Goal: Transaction & Acquisition: Purchase product/service

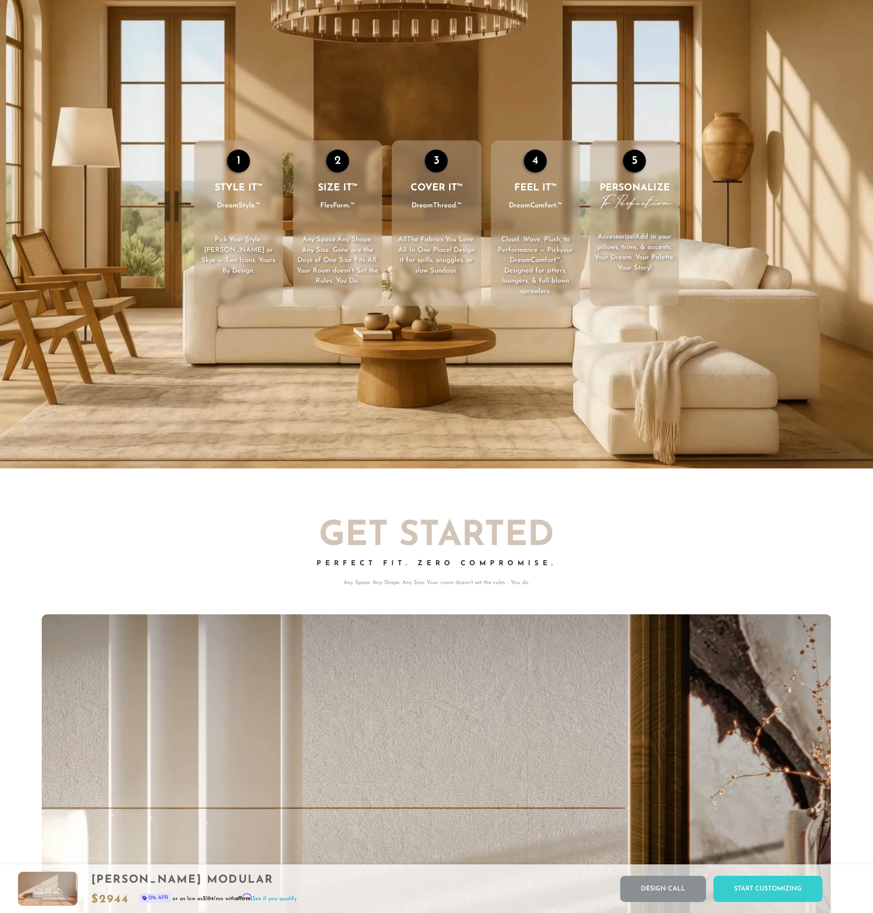
scroll to position [7, 7]
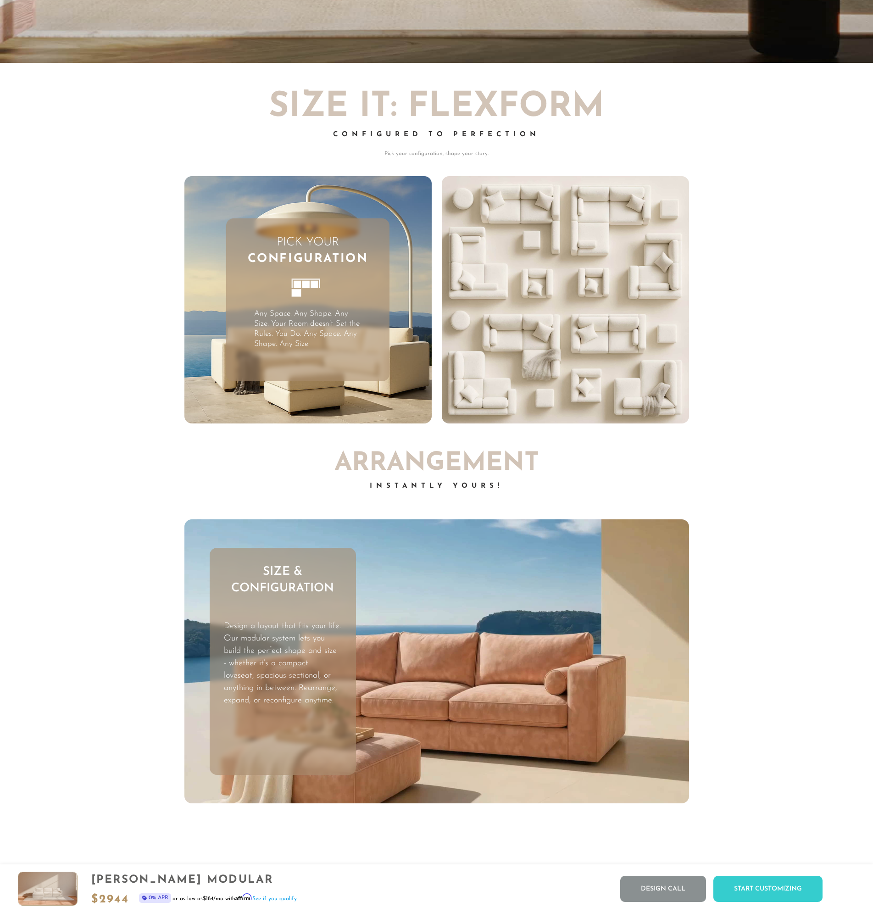
click at [557, 271] on video "Your browser does not support HTML5 video." at bounding box center [565, 299] width 247 height 247
click at [380, 277] on div "Pick Your Configuration Any Space. Any Shape. Any Size. Your Room doesn’t Set t…" at bounding box center [307, 299] width 163 height 163
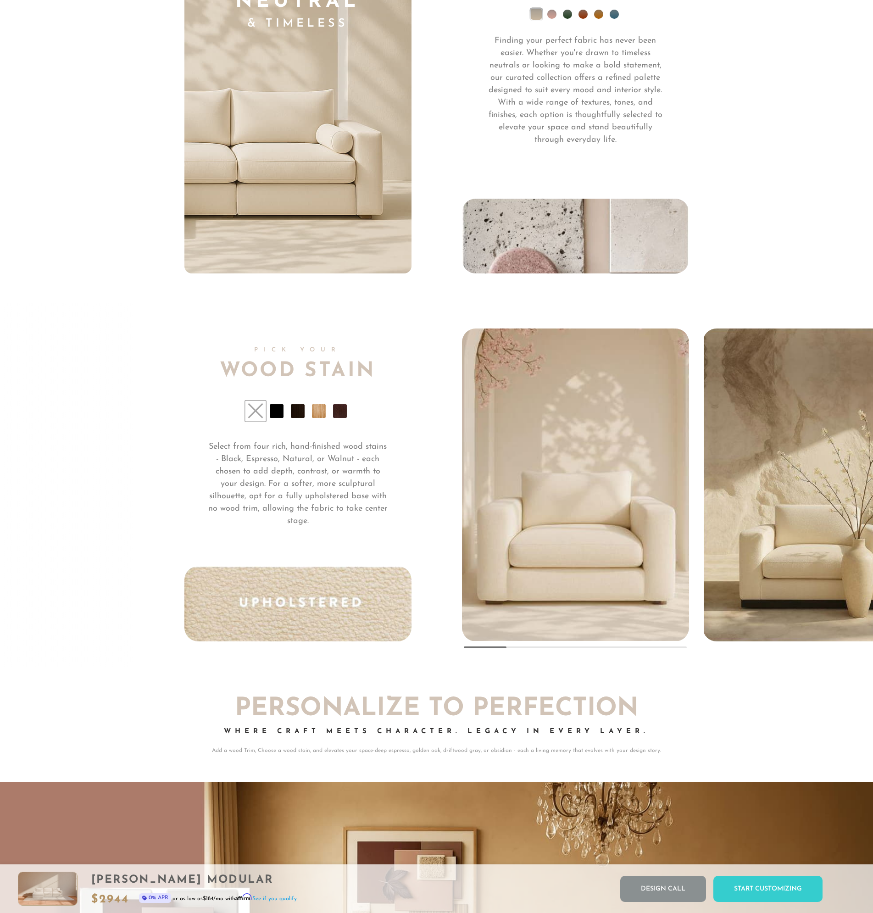
click at [340, 418] on li at bounding box center [340, 411] width 14 height 14
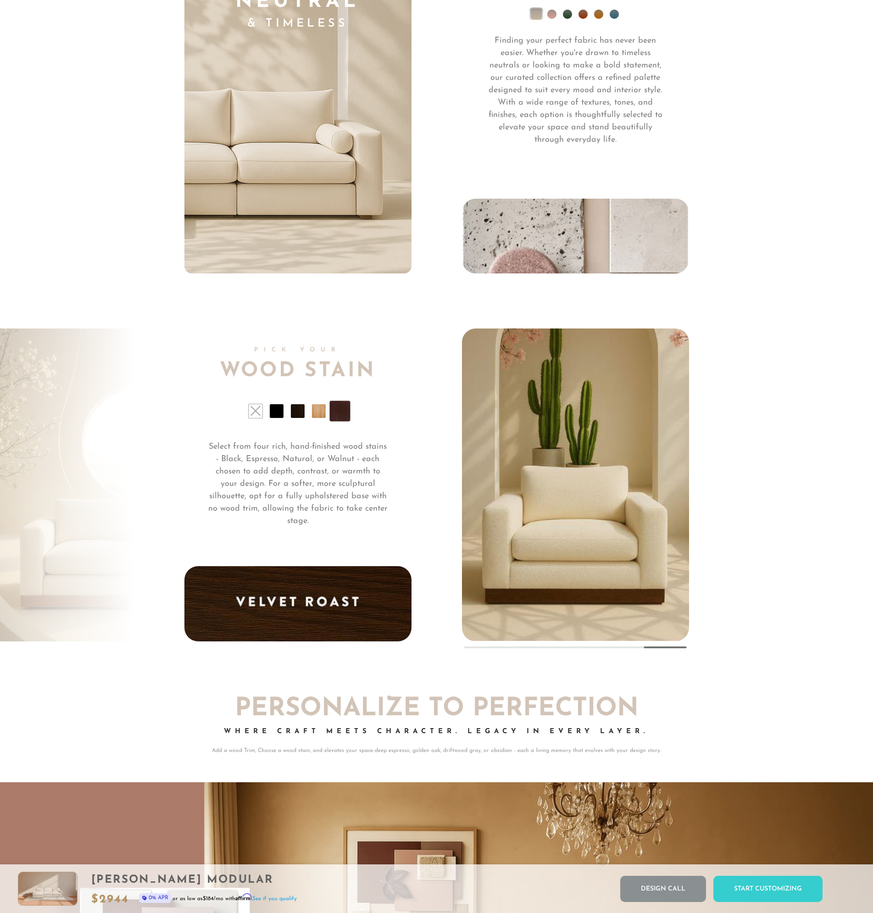
click at [299, 416] on li at bounding box center [298, 411] width 14 height 14
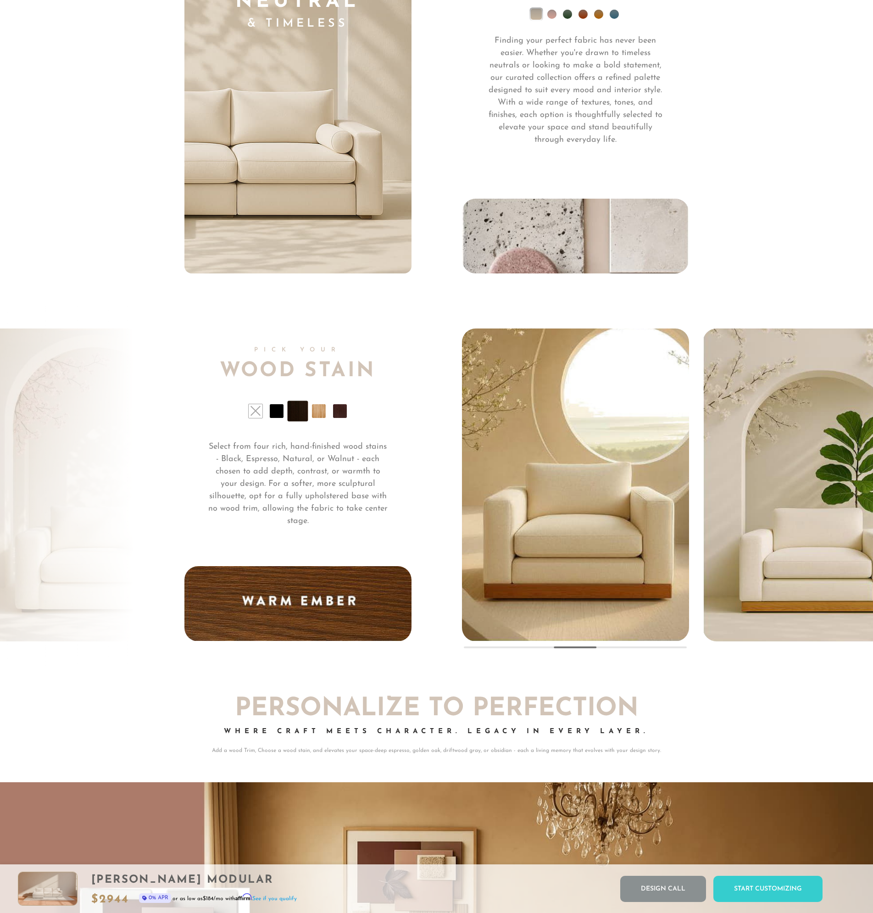
click at [344, 416] on li at bounding box center [340, 411] width 14 height 14
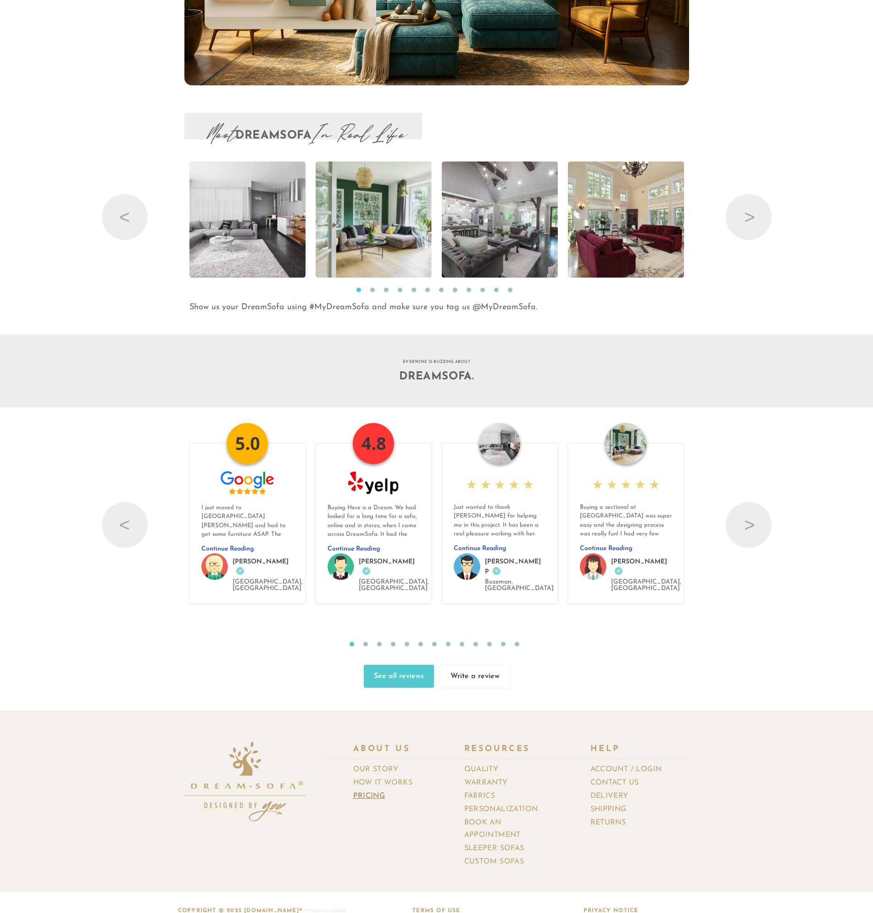
click at [377, 789] on link "Pricing" at bounding box center [372, 795] width 39 height 13
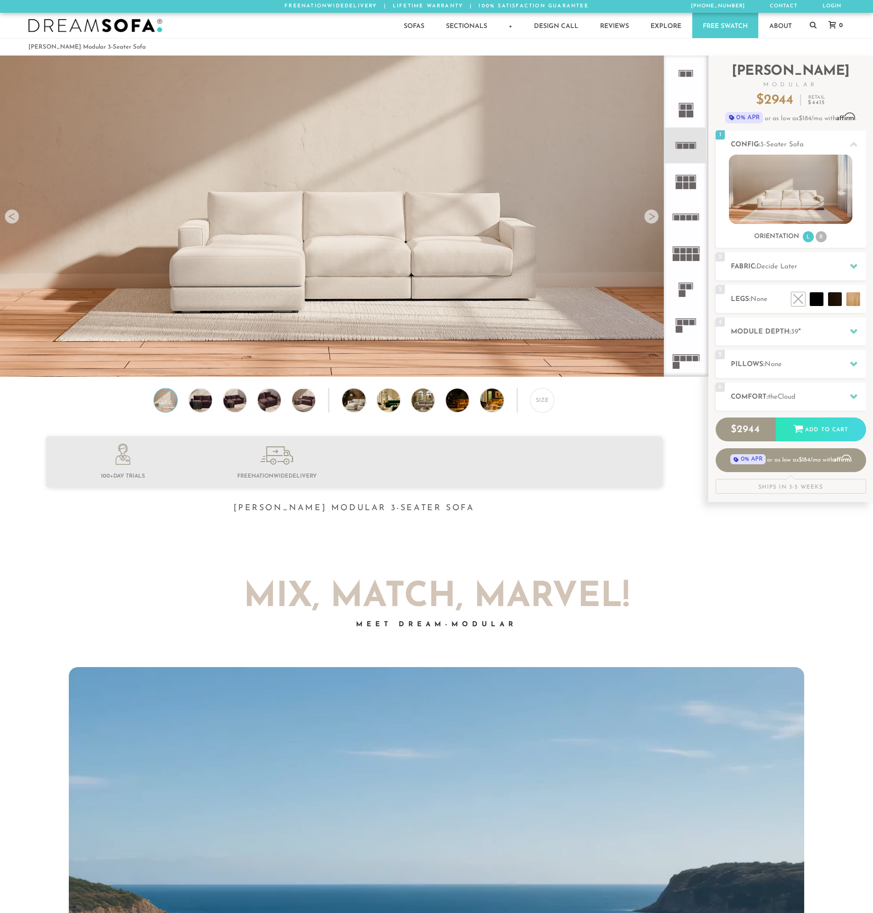
scroll to position [10738, 866]
click at [837, 297] on li at bounding box center [814, 278] width 55 height 55
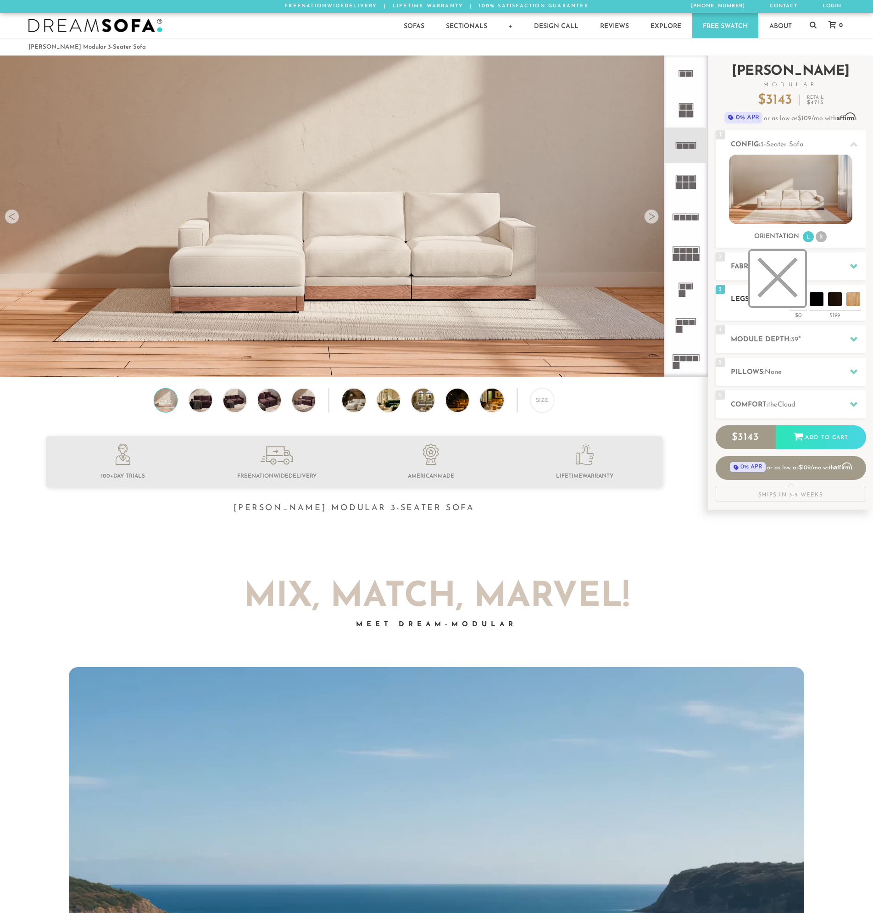
click at [797, 298] on li at bounding box center [777, 278] width 55 height 55
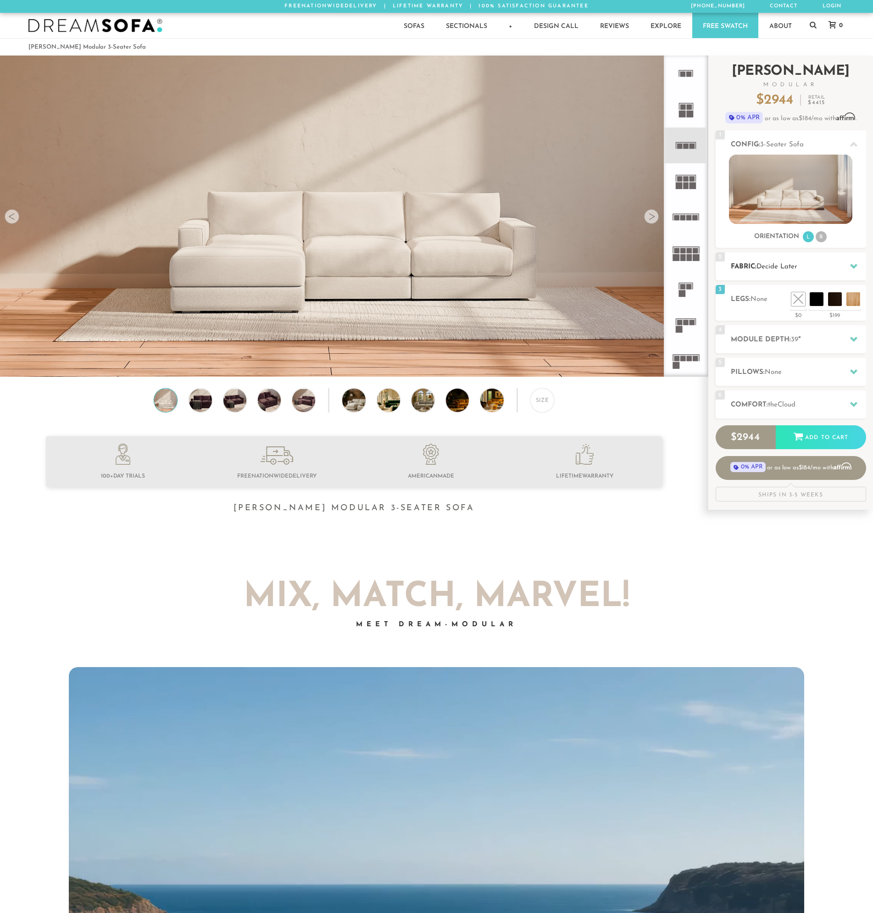
click at [850, 266] on icon at bounding box center [853, 266] width 7 height 5
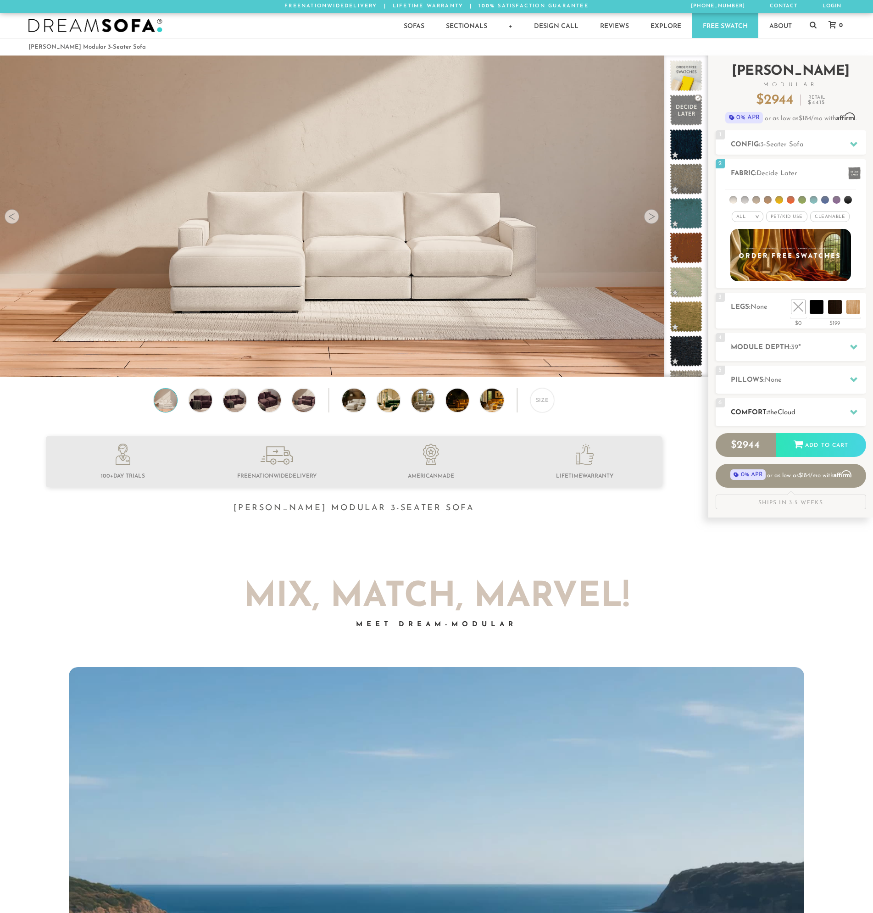
click at [846, 404] on div "6 Comfort: the Cloud soft" at bounding box center [791, 412] width 150 height 28
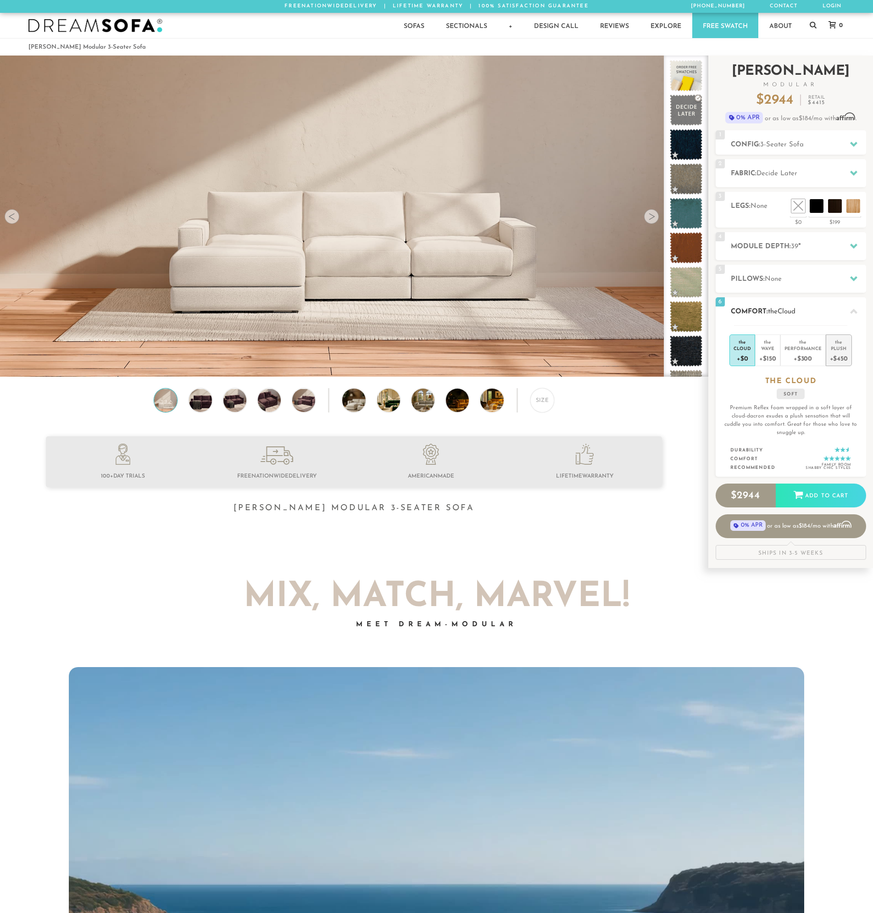
click at [841, 352] on div "+$450" at bounding box center [839, 357] width 18 height 13
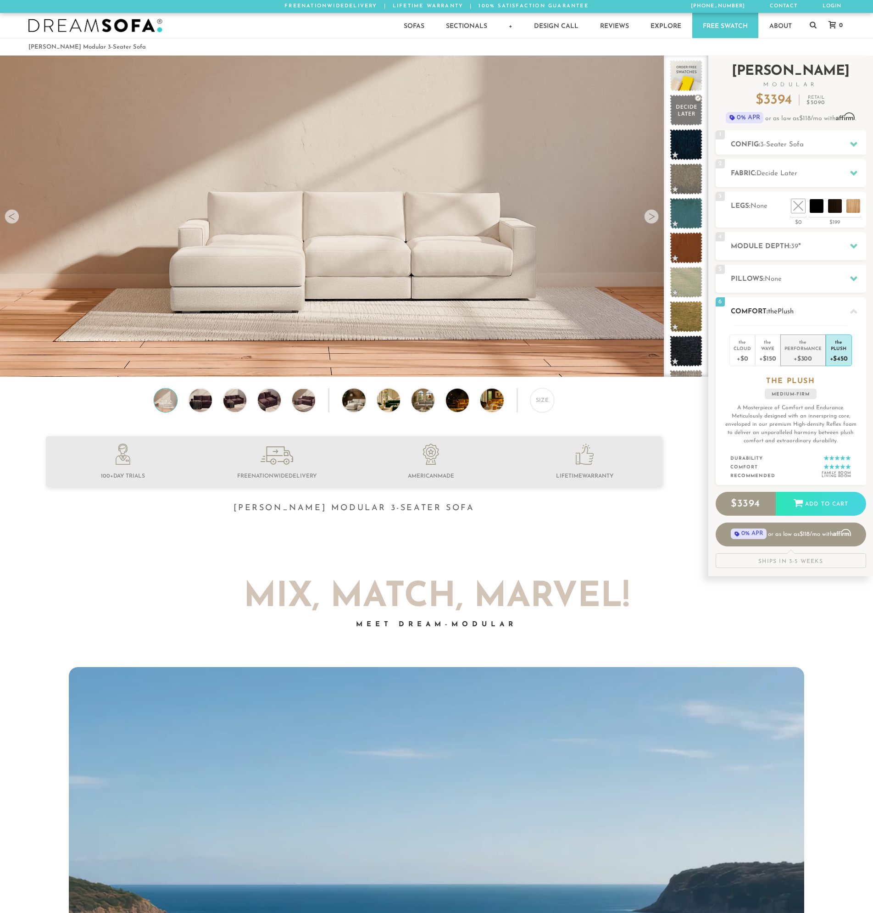
click at [820, 351] on div "+$300" at bounding box center [802, 357] width 37 height 13
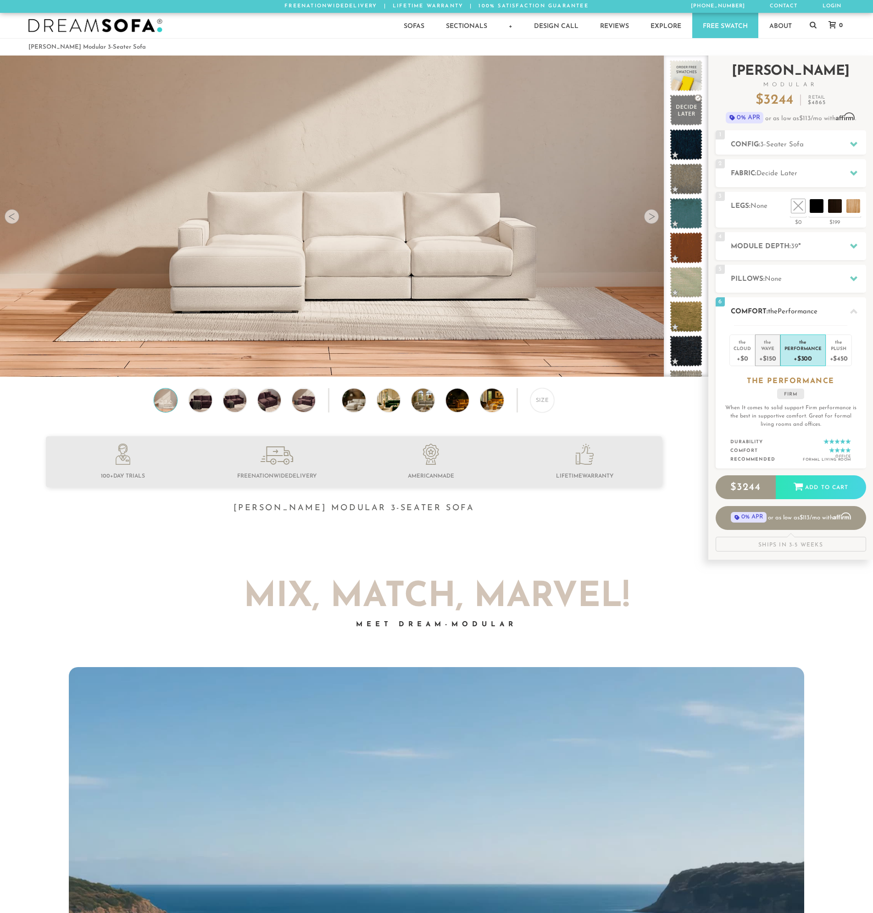
click at [768, 355] on div "+$150" at bounding box center [767, 357] width 17 height 13
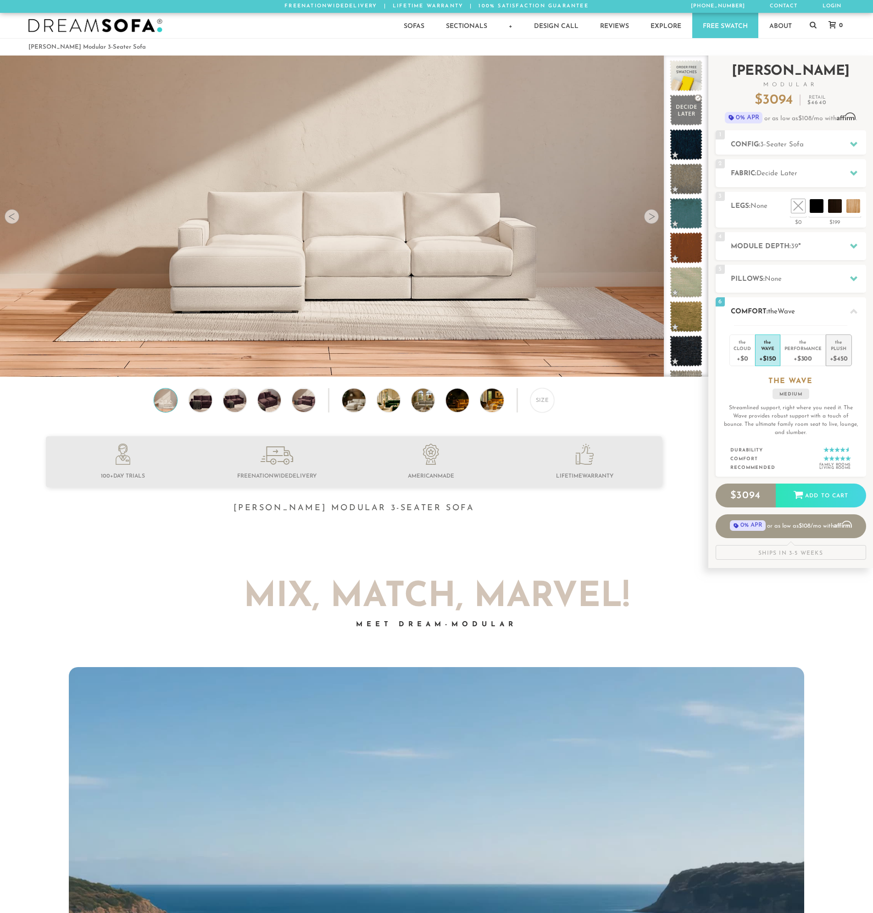
click at [846, 351] on div "+$450" at bounding box center [839, 357] width 18 height 13
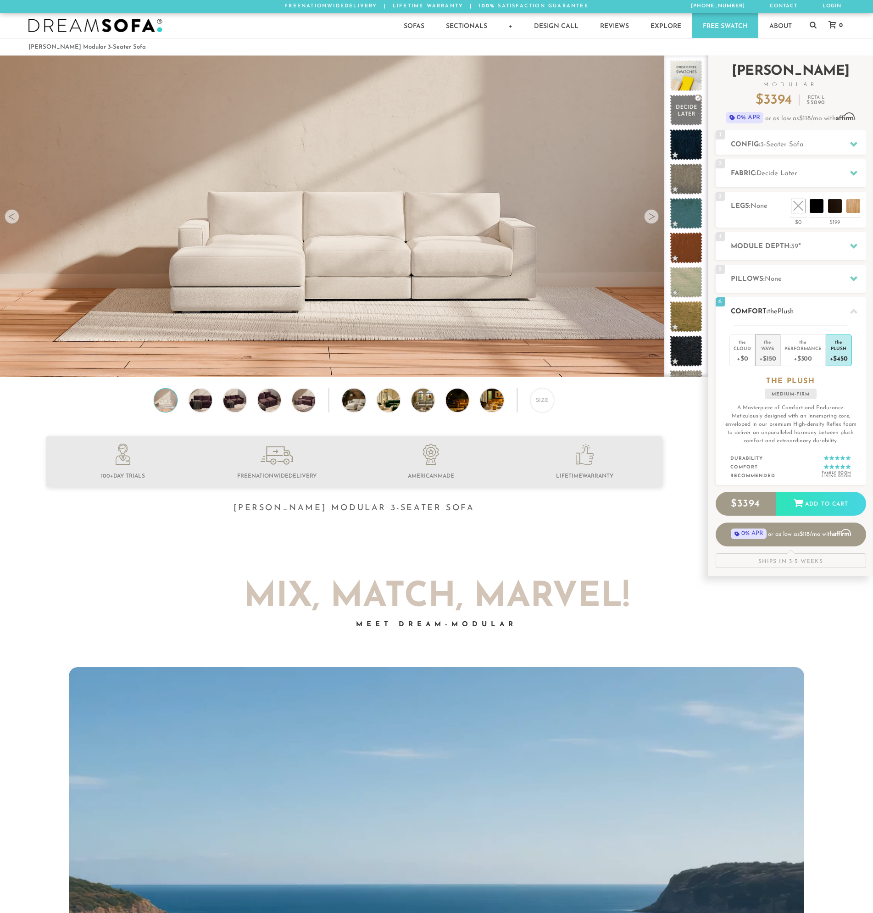
click at [768, 357] on div "+$150" at bounding box center [767, 357] width 17 height 13
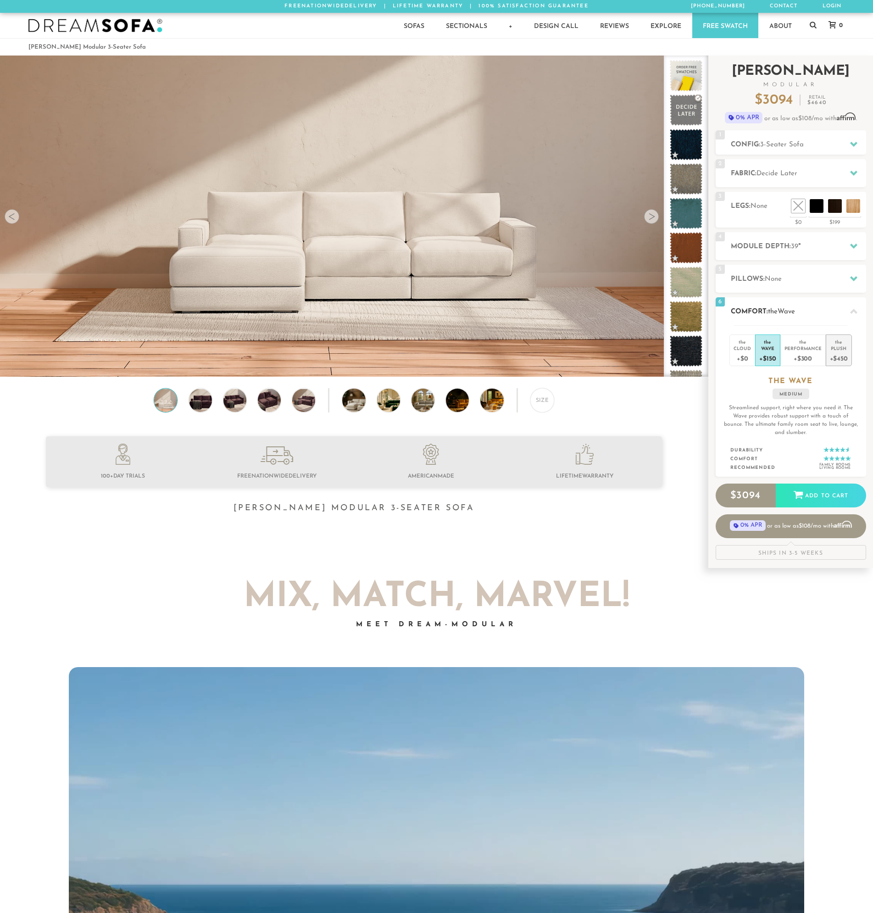
click at [834, 343] on div "the" at bounding box center [839, 340] width 18 height 9
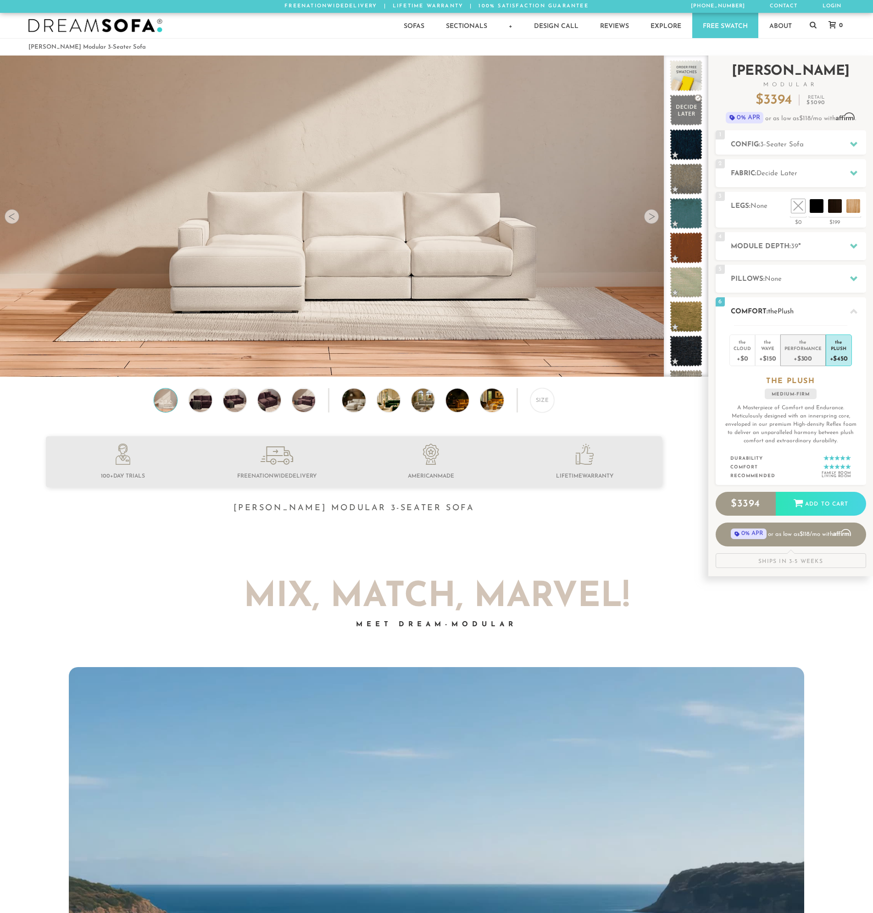
click at [801, 356] on div "+$300" at bounding box center [802, 357] width 37 height 13
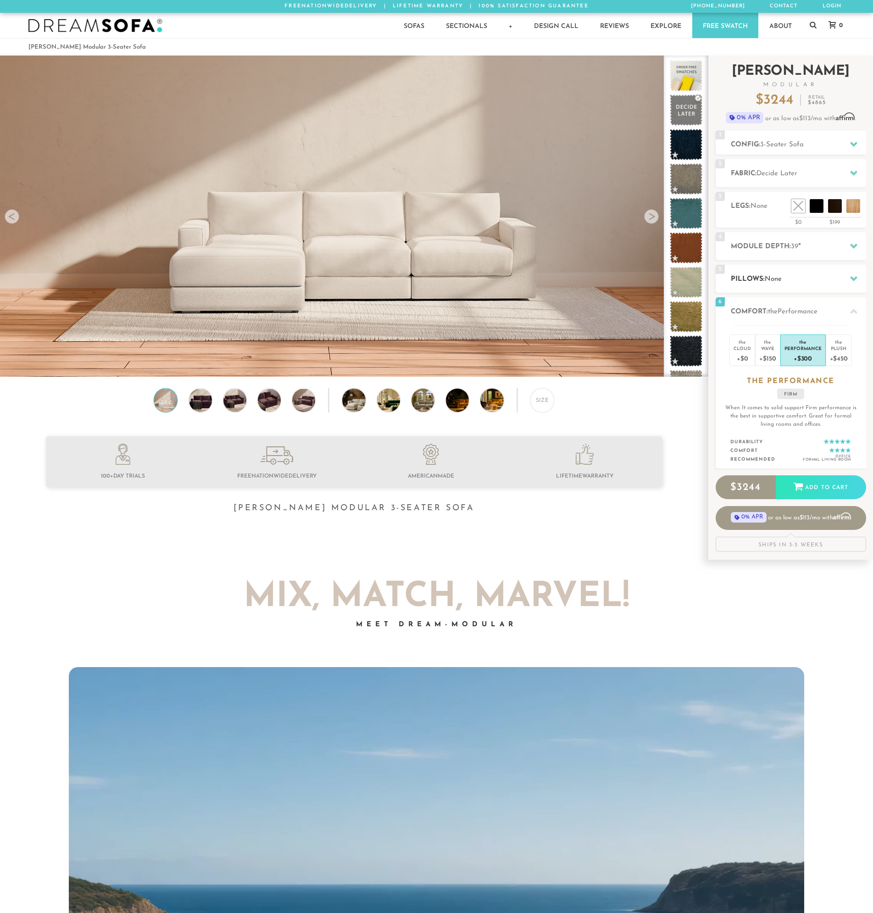
click at [771, 281] on span "None" at bounding box center [773, 279] width 17 height 7
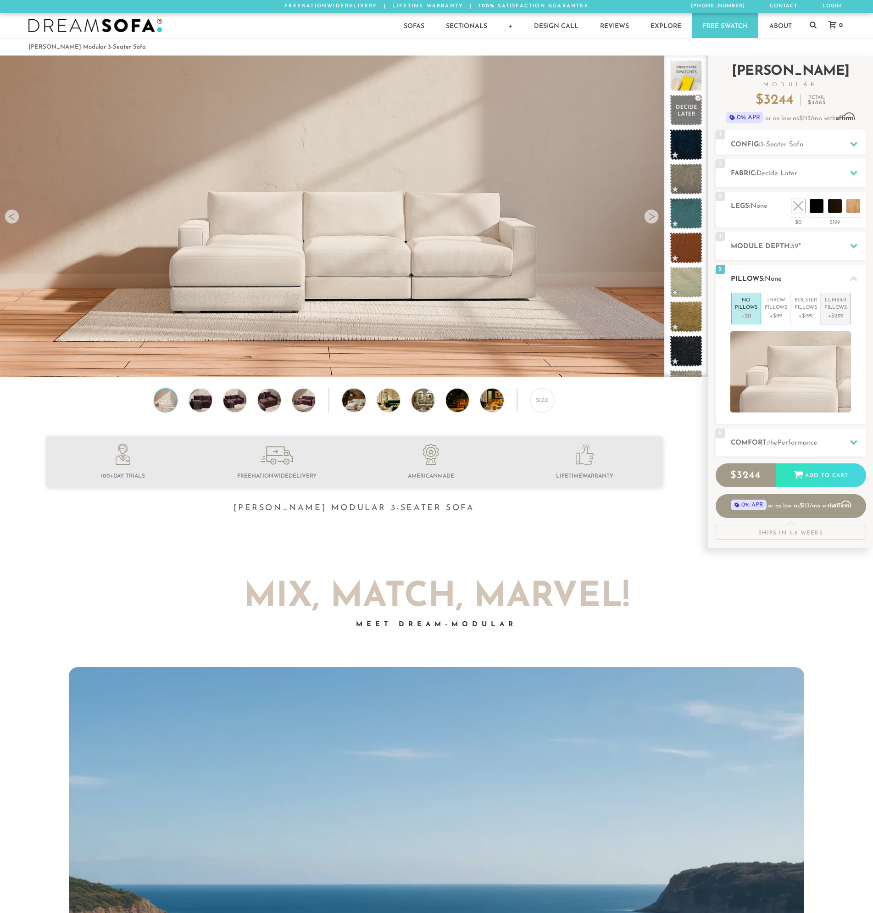
click at [838, 307] on p "Lumbar Pillows" at bounding box center [835, 304] width 22 height 15
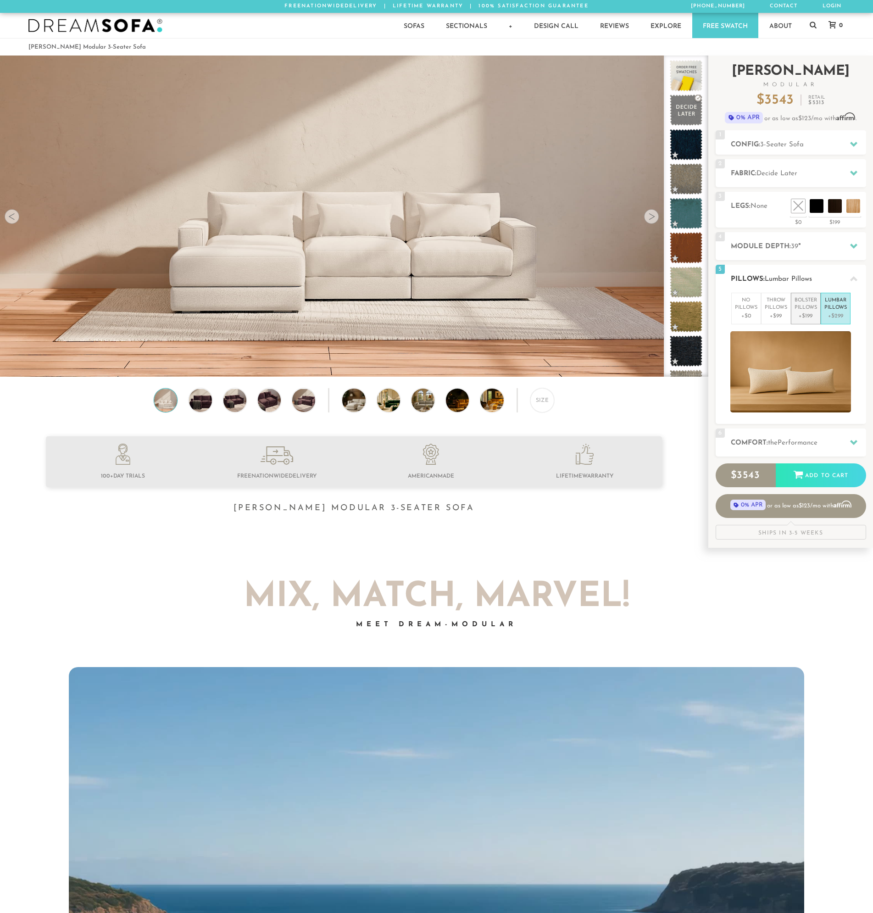
click at [802, 308] on p "Bolster Pillows" at bounding box center [805, 304] width 22 height 15
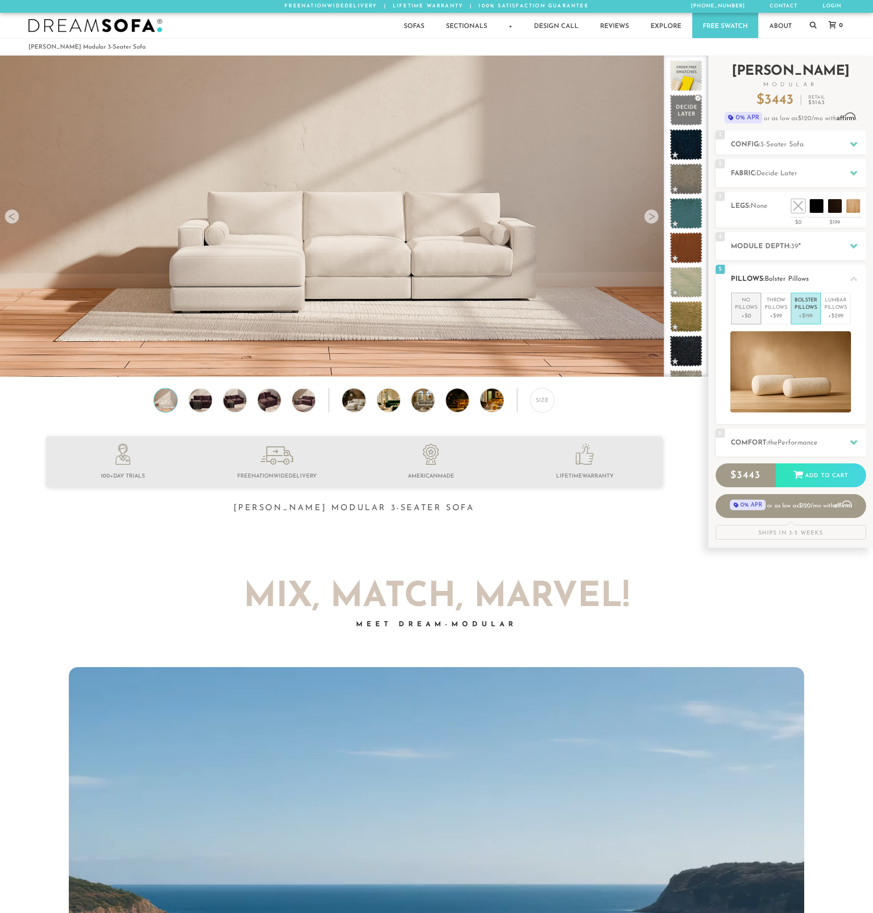
click at [757, 313] on li "No Pillows +$0" at bounding box center [746, 309] width 30 height 32
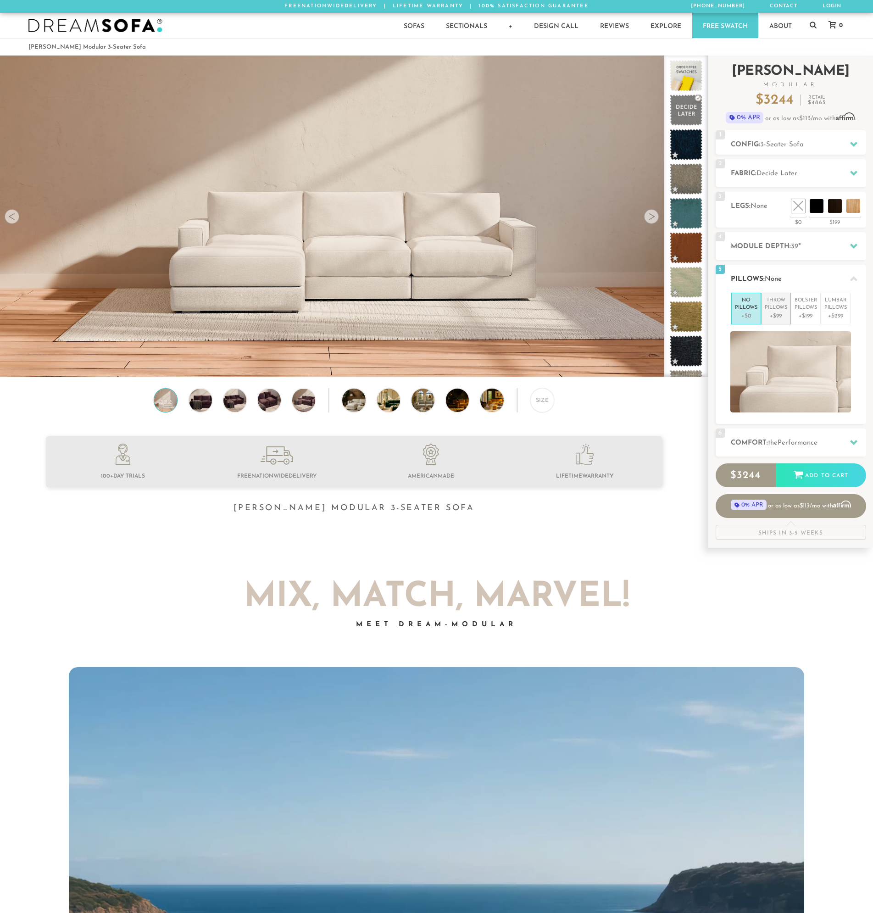
click at [779, 308] on p "Throw Pillows" at bounding box center [776, 304] width 22 height 15
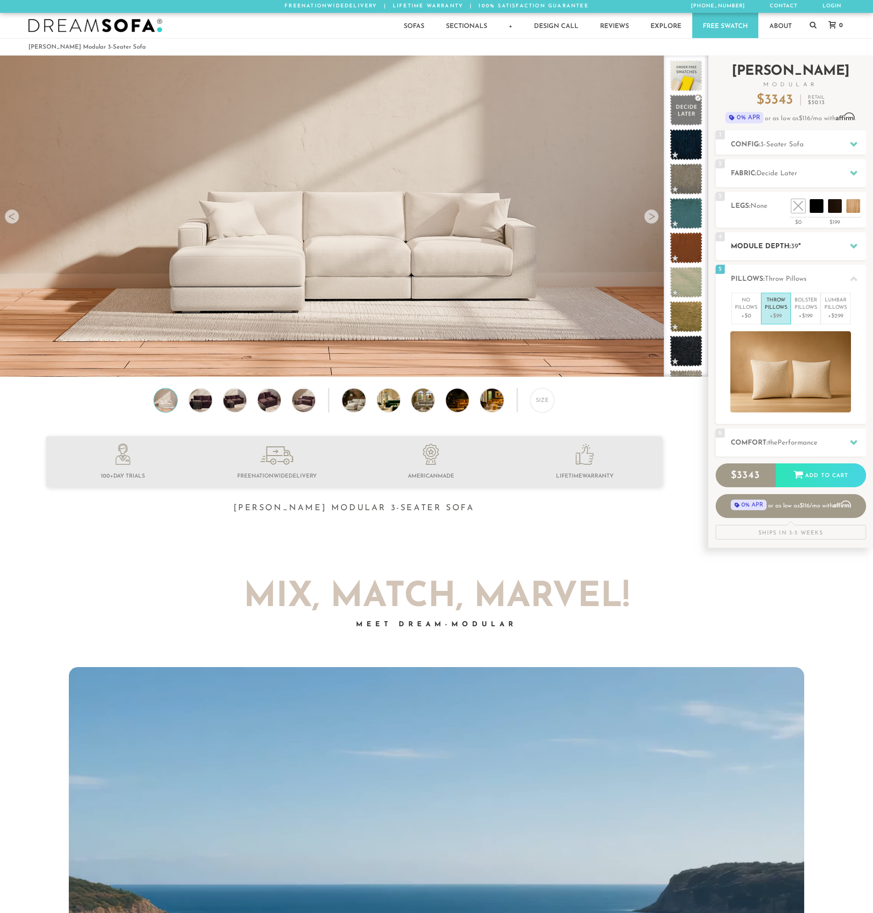
click at [790, 246] on h2 "Module Depth: 39 "" at bounding box center [798, 246] width 135 height 11
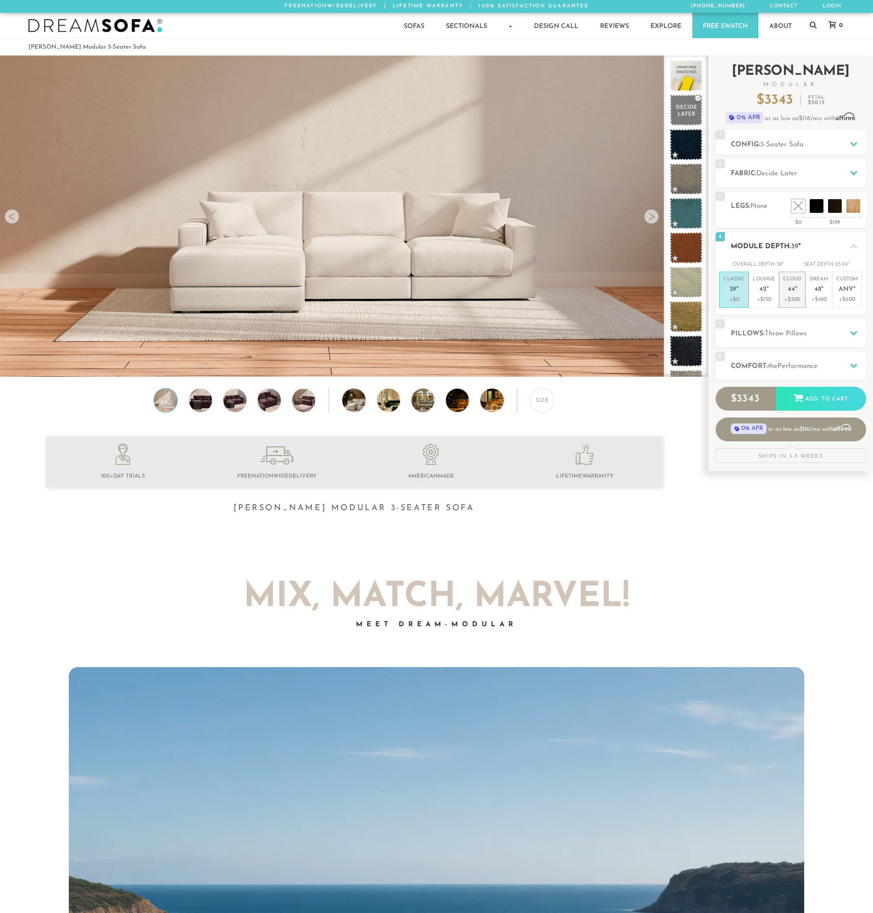
click at [791, 294] on p "Cloud 44 "" at bounding box center [792, 286] width 18 height 20
click at [826, 244] on h2 "Module Depth: 44 "" at bounding box center [798, 246] width 135 height 11
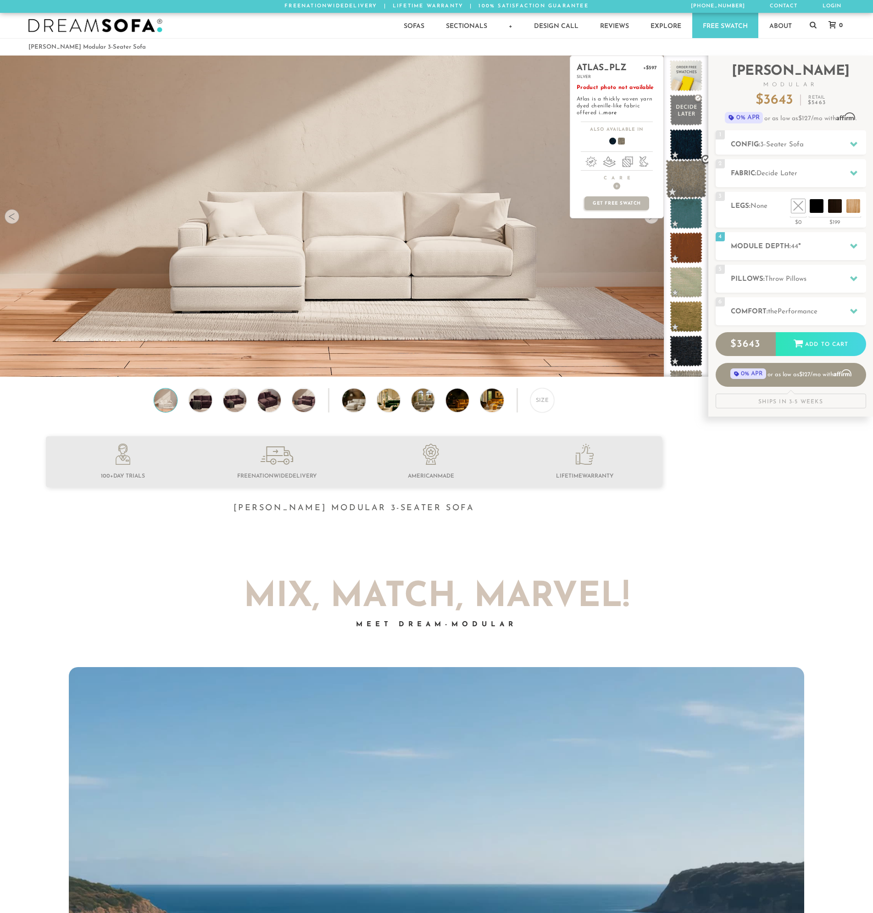
click at [686, 176] on span at bounding box center [686, 179] width 41 height 39
click at [697, 280] on span at bounding box center [686, 282] width 41 height 39
click at [693, 374] on span at bounding box center [686, 385] width 41 height 39
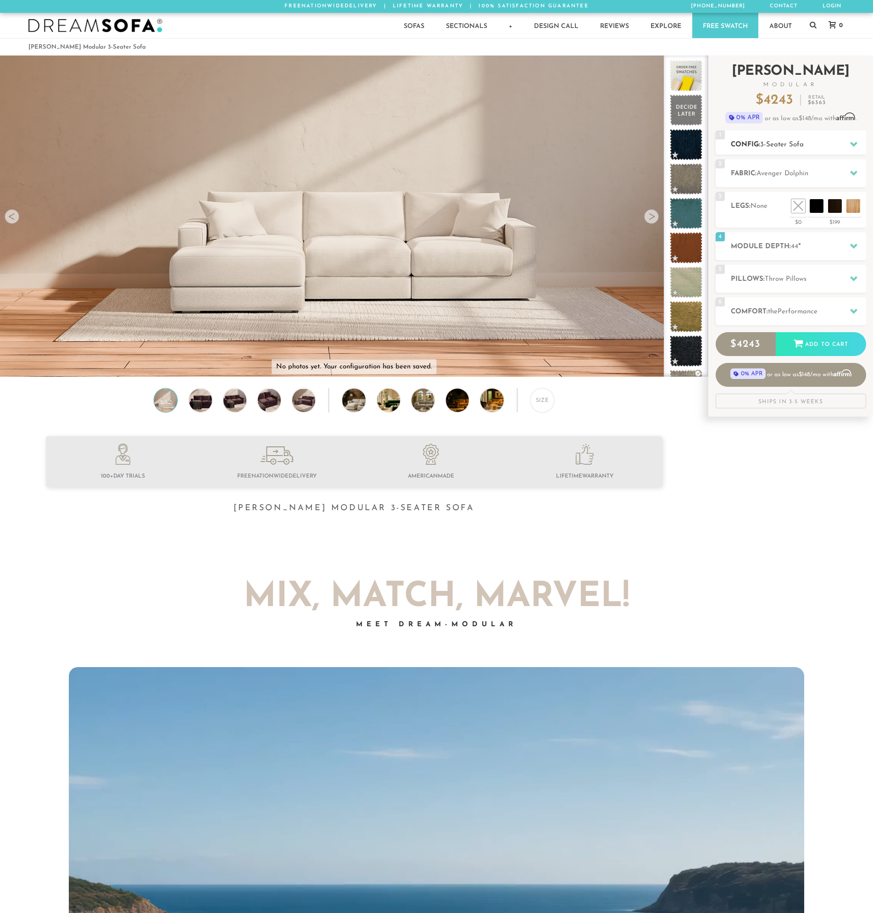
click at [774, 146] on span "3-Seater Sofa" at bounding box center [782, 144] width 44 height 7
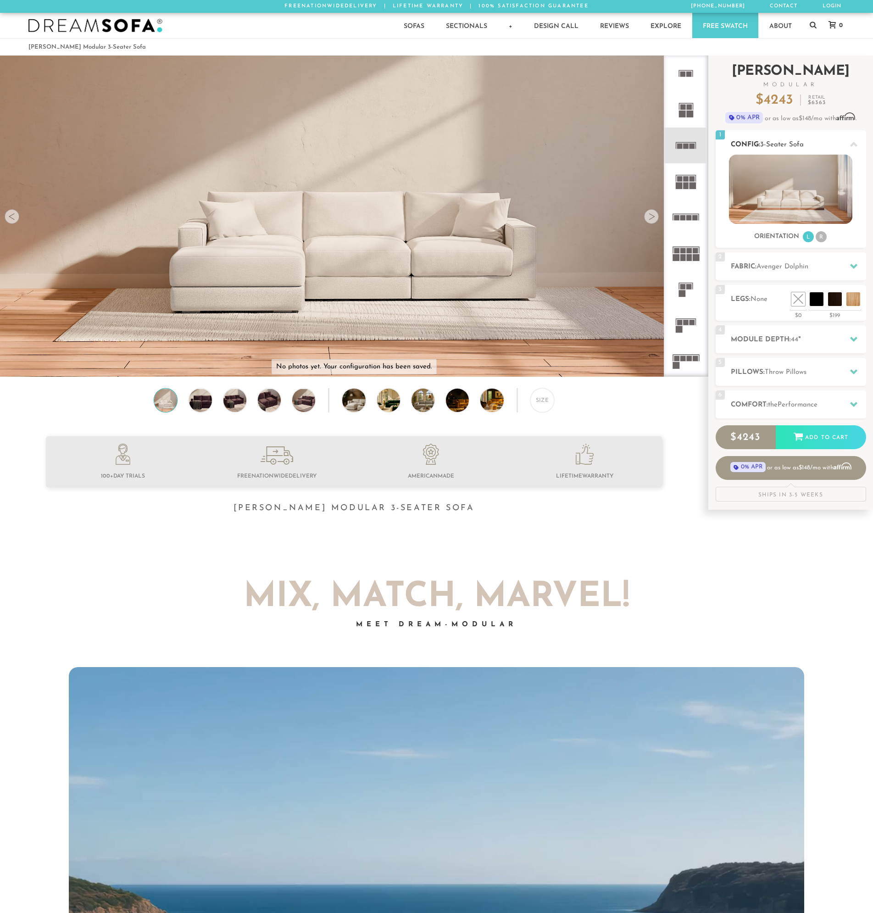
click at [822, 235] on li "R" at bounding box center [821, 236] width 11 height 11
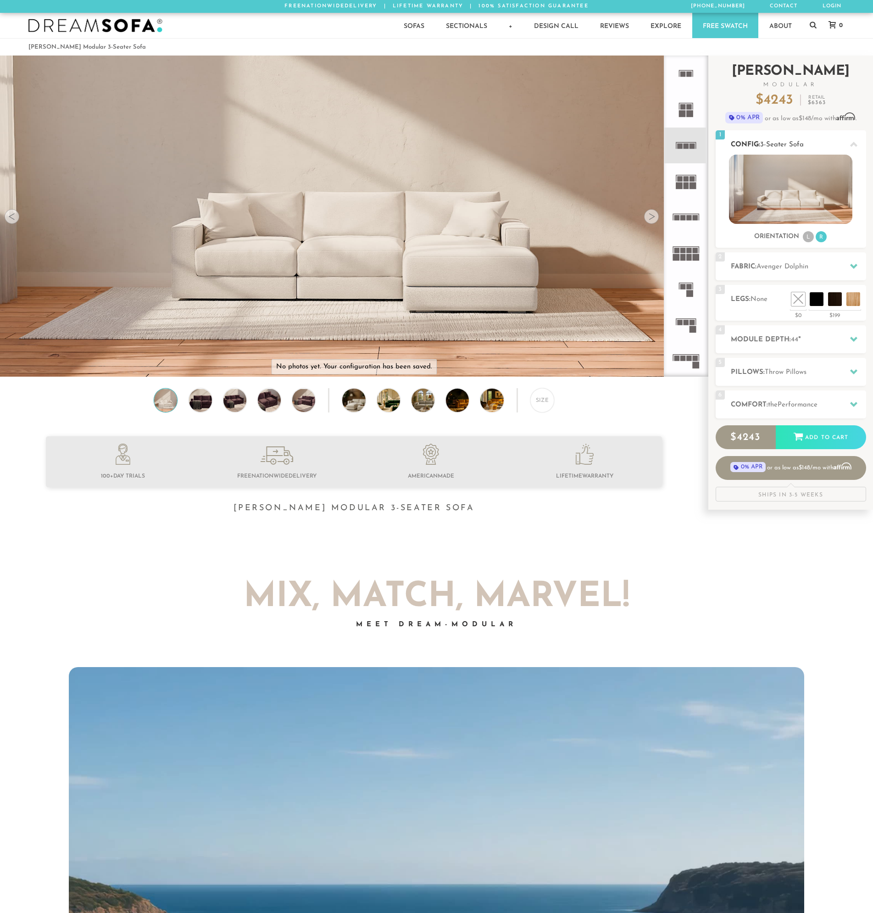
click at [805, 240] on li "L" at bounding box center [808, 236] width 11 height 11
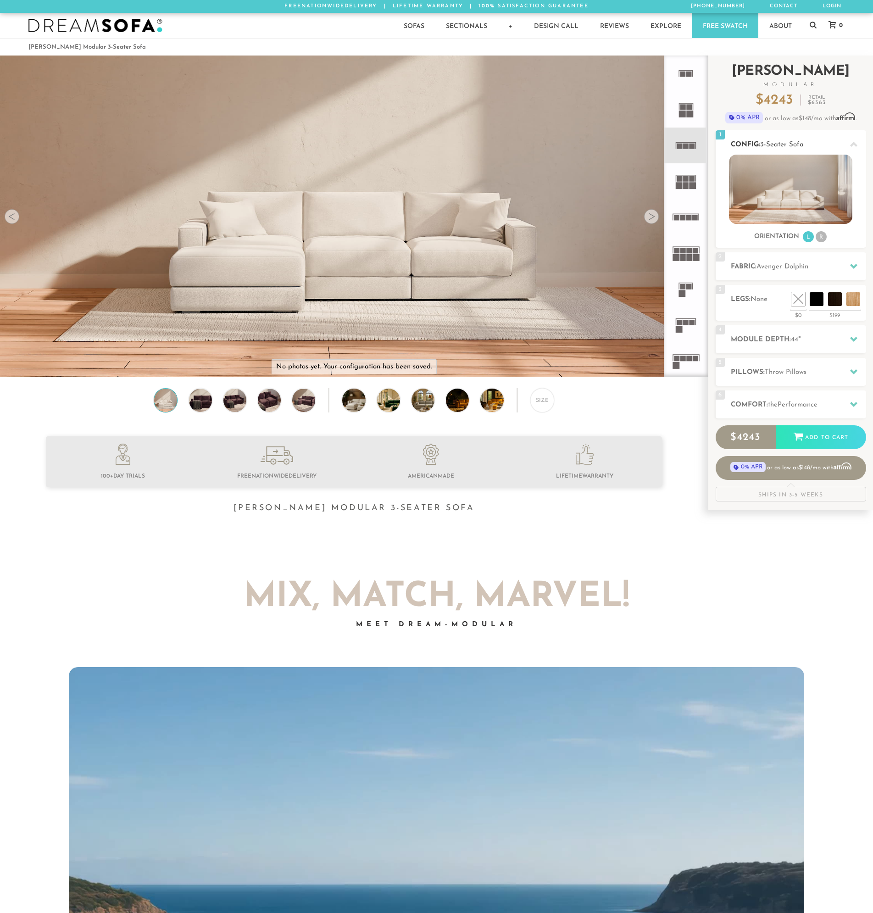
click at [822, 236] on li "R" at bounding box center [821, 236] width 11 height 11
